Goal: Transaction & Acquisition: Purchase product/service

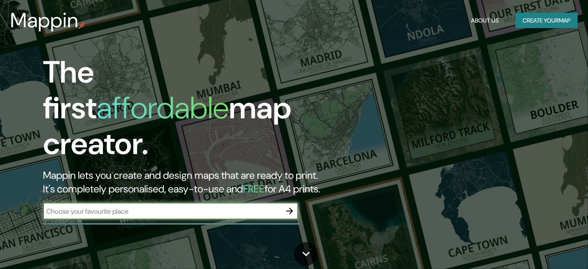
click at [545, 23] on button "Create your map" at bounding box center [547, 21] width 62 height 16
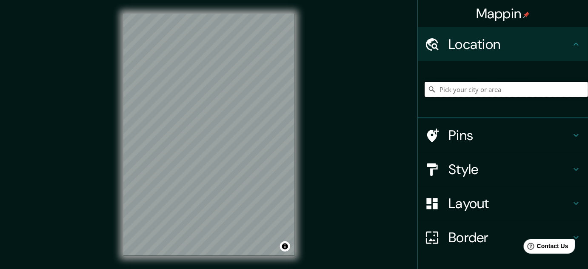
click at [463, 89] on input "Pick your city or area" at bounding box center [506, 89] width 163 height 15
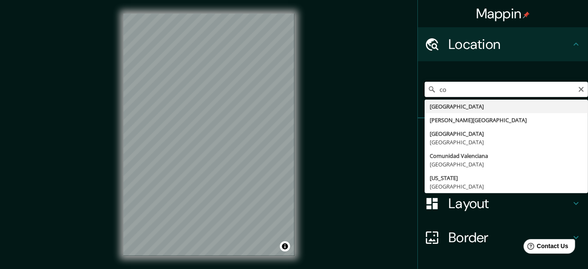
type input "c"
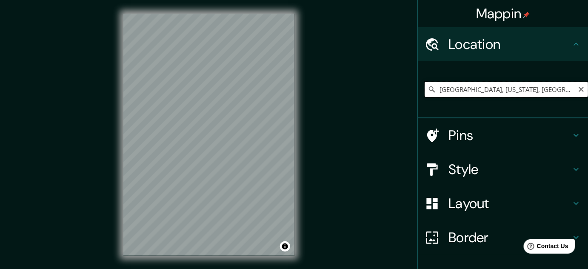
click at [454, 88] on input "[GEOGRAPHIC_DATA], [US_STATE], [GEOGRAPHIC_DATA]" at bounding box center [506, 89] width 163 height 15
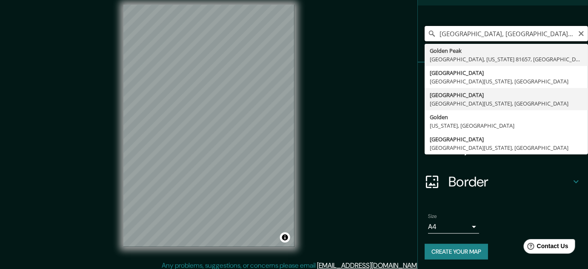
scroll to position [14, 0]
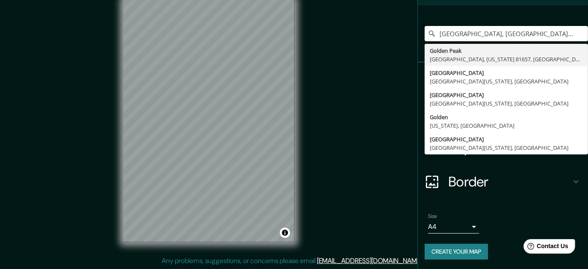
type input "[GEOGRAPHIC_DATA], [GEOGRAPHIC_DATA], [US_STATE] 81657, [GEOGRAPHIC_DATA]"
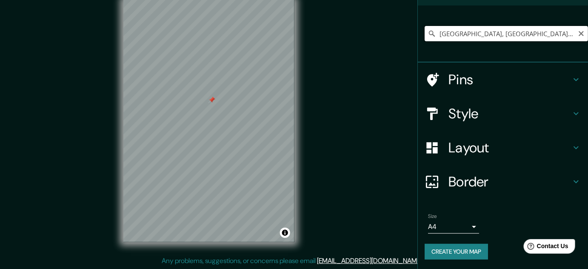
click at [463, 29] on input "[GEOGRAPHIC_DATA], [GEOGRAPHIC_DATA], [US_STATE] 81657, [GEOGRAPHIC_DATA]" at bounding box center [506, 33] width 163 height 15
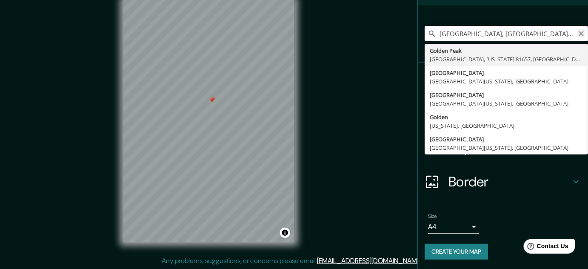
click at [578, 30] on icon "Clear" at bounding box center [581, 33] width 7 height 7
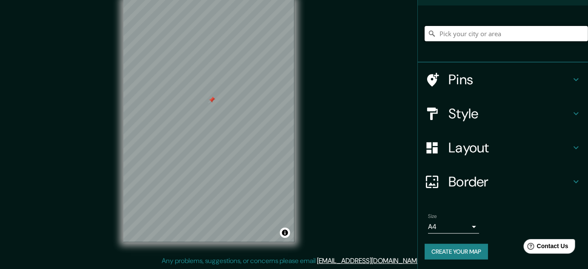
click at [533, 35] on input "Pick your city or area" at bounding box center [506, 33] width 163 height 15
paste input "39.740133, -105.170397"
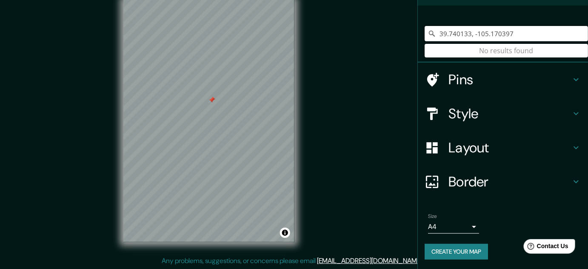
drag, startPoint x: 522, startPoint y: 36, endPoint x: 405, endPoint y: 38, distance: 117.0
click at [405, 38] on div "Mappin Location [GEOGRAPHIC_DATA] No results found Pins Style Layout Border Cho…" at bounding box center [294, 127] width 588 height 283
type input "39.740133, -105.170397"
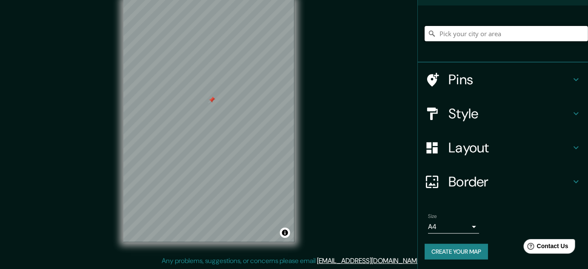
paste input "[URL][DOMAIN_NAME]"
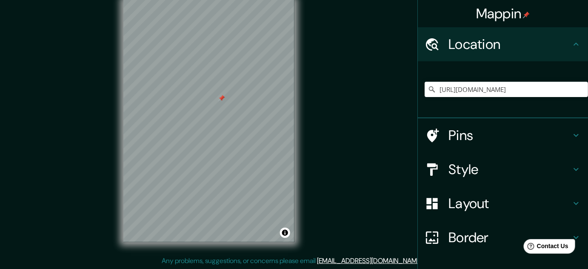
click at [538, 43] on h4 "Location" at bounding box center [509, 44] width 123 height 17
click at [539, 89] on input "[URL][DOMAIN_NAME]" at bounding box center [506, 89] width 163 height 15
drag, startPoint x: 559, startPoint y: 91, endPoint x: 419, endPoint y: 85, distance: 140.5
click at [419, 85] on div "[URL][DOMAIN_NAME]" at bounding box center [503, 89] width 170 height 57
type input "6"
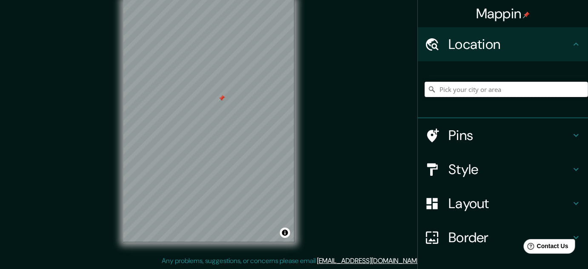
click at [462, 90] on input "Pick your city or area" at bounding box center [506, 89] width 163 height 15
type input "[GEOGRAPHIC_DATA], [US_STATE], [GEOGRAPHIC_DATA]"
click at [467, 207] on h4 "Layout" at bounding box center [509, 203] width 123 height 17
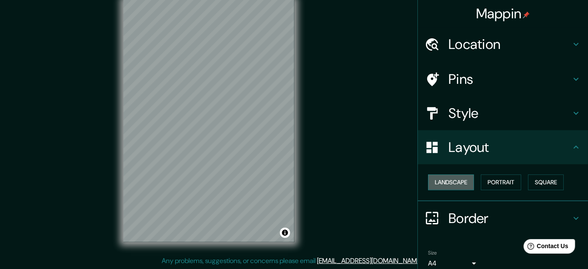
click at [453, 182] on button "Landscape" at bounding box center [451, 182] width 46 height 16
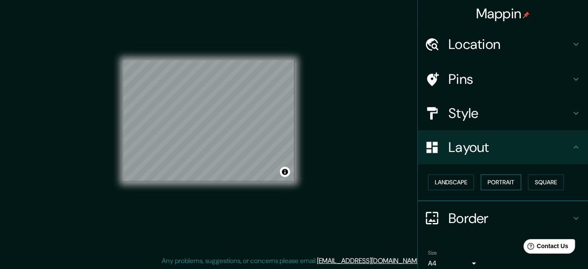
click at [481, 182] on button "Portrait" at bounding box center [501, 182] width 40 height 16
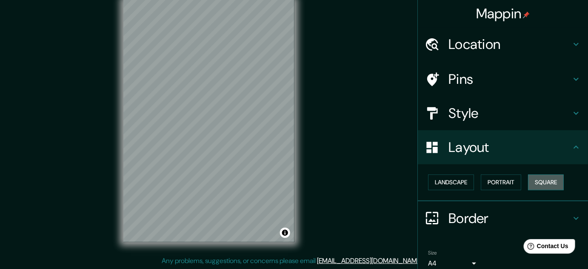
click at [536, 187] on button "Square" at bounding box center [546, 182] width 36 height 16
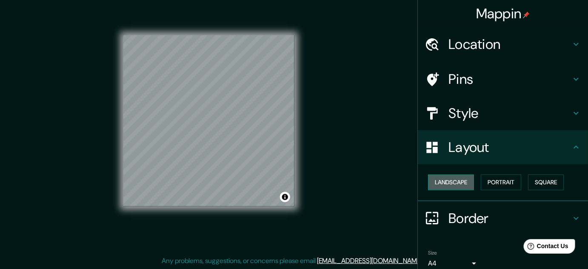
click at [465, 181] on button "Landscape" at bounding box center [451, 182] width 46 height 16
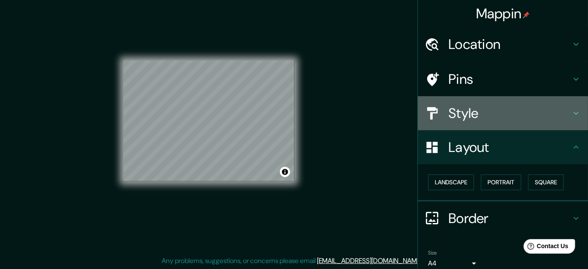
click at [481, 122] on div "Style" at bounding box center [503, 113] width 170 height 34
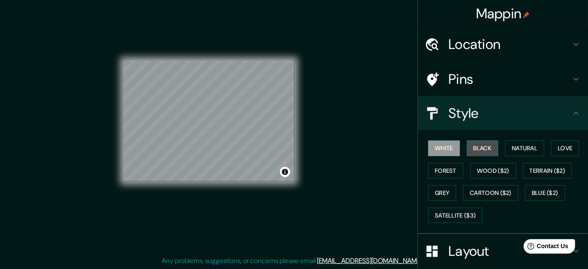
click at [479, 146] on button "Black" at bounding box center [483, 148] width 32 height 16
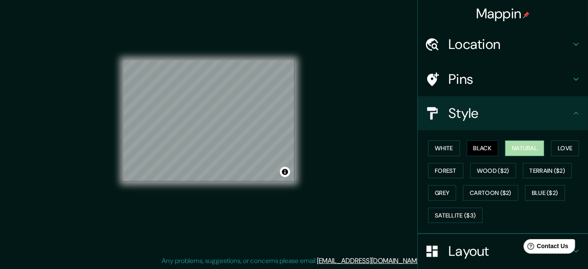
click at [516, 147] on button "Natural" at bounding box center [524, 148] width 39 height 16
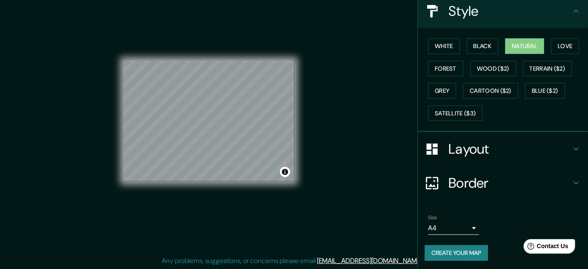
click at [478, 149] on h4 "Layout" at bounding box center [509, 148] width 123 height 17
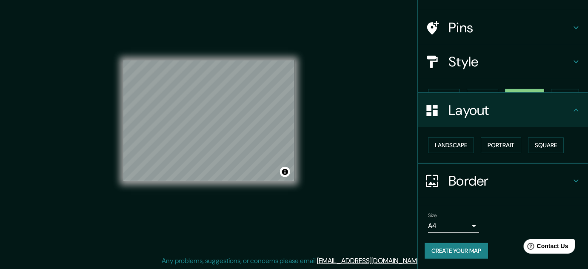
scroll to position [36, 0]
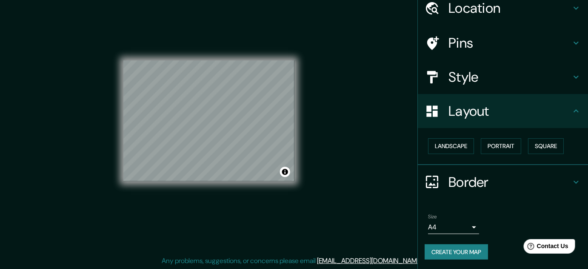
click at [456, 153] on div "Landscape [GEOGRAPHIC_DATA]" at bounding box center [506, 146] width 163 height 23
click at [456, 150] on button "Landscape" at bounding box center [451, 146] width 46 height 16
click at [495, 147] on button "Portrait" at bounding box center [501, 146] width 40 height 16
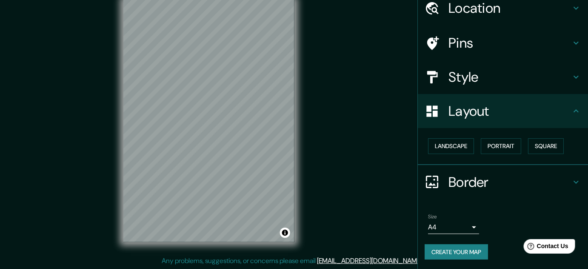
click at [490, 79] on h4 "Style" at bounding box center [509, 76] width 123 height 17
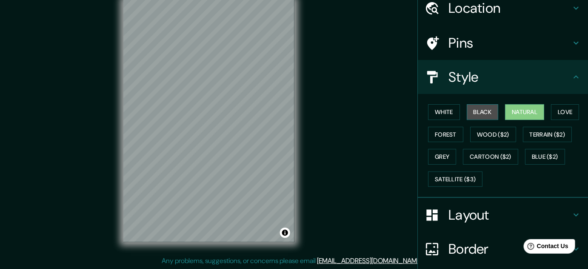
click at [477, 111] on button "Black" at bounding box center [483, 112] width 32 height 16
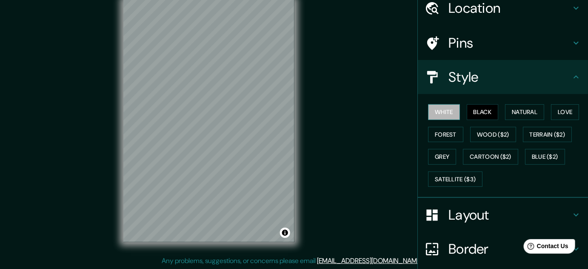
click at [446, 111] on button "White" at bounding box center [444, 112] width 32 height 16
click at [465, 214] on h4 "Layout" at bounding box center [509, 214] width 123 height 17
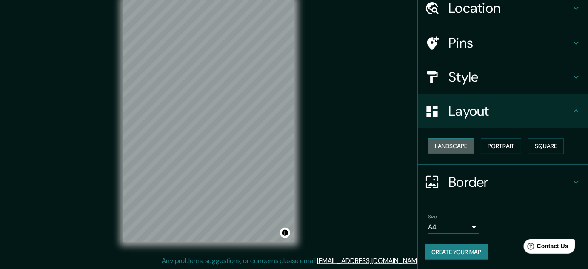
click at [463, 145] on button "Landscape" at bounding box center [451, 146] width 46 height 16
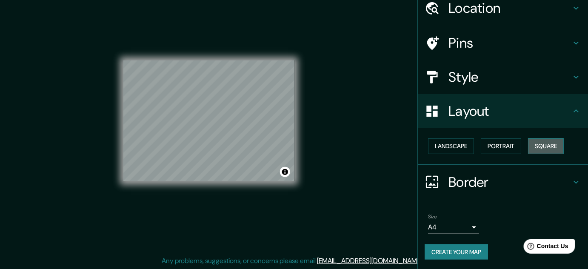
click at [538, 146] on button "Square" at bounding box center [546, 146] width 36 height 16
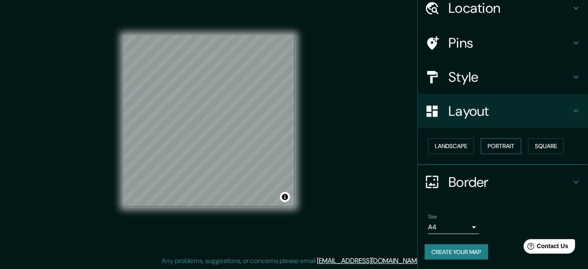
click at [489, 147] on button "Portrait" at bounding box center [501, 146] width 40 height 16
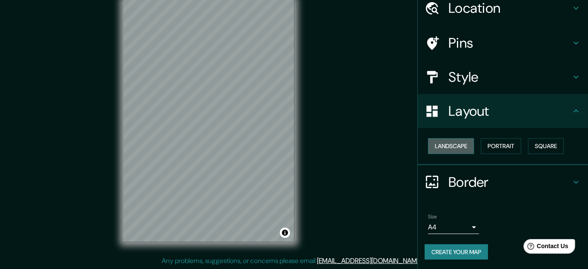
click at [462, 146] on button "Landscape" at bounding box center [451, 146] width 46 height 16
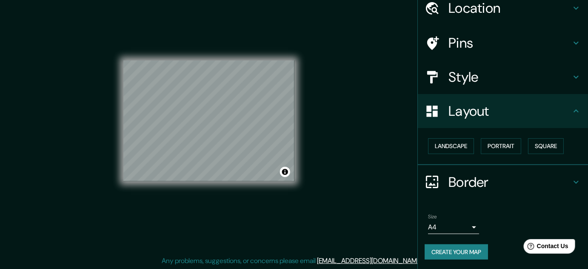
click at [468, 76] on h4 "Style" at bounding box center [509, 76] width 123 height 17
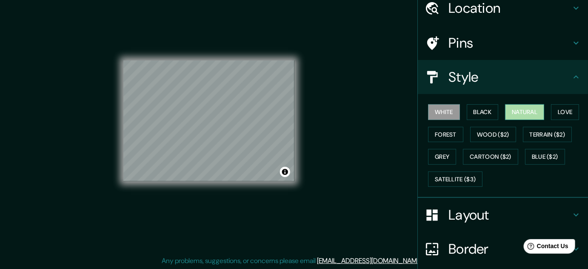
click at [507, 110] on button "Natural" at bounding box center [524, 112] width 39 height 16
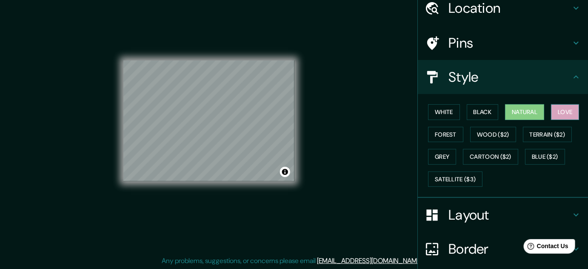
click at [551, 110] on button "Love" at bounding box center [565, 112] width 28 height 16
click at [531, 110] on button "Natural" at bounding box center [524, 112] width 39 height 16
click at [485, 137] on button "Wood ($2)" at bounding box center [493, 135] width 46 height 16
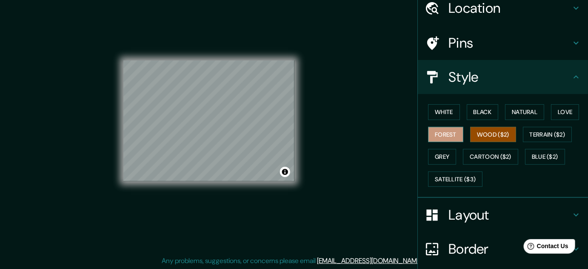
click at [449, 139] on button "Forest" at bounding box center [445, 135] width 35 height 16
click at [448, 139] on button "Forest" at bounding box center [445, 135] width 35 height 16
click at [480, 116] on button "Black" at bounding box center [483, 112] width 32 height 16
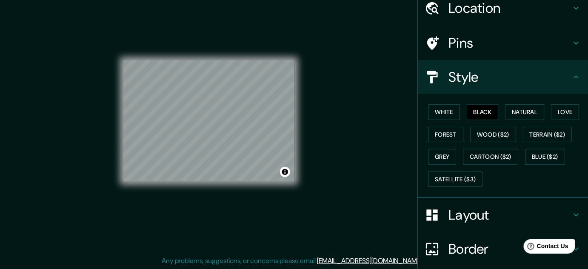
click at [455, 114] on div "White Black Natural Love Forest Wood ($2) Terrain ($2) Grey Cartoon ($2) Blue (…" at bounding box center [506, 145] width 163 height 89
click at [449, 113] on button "White" at bounding box center [444, 112] width 32 height 16
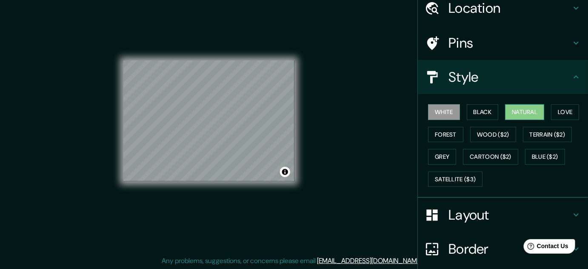
click at [510, 116] on button "Natural" at bounding box center [524, 112] width 39 height 16
click at [472, 115] on button "Black" at bounding box center [483, 112] width 32 height 16
